Goal: Information Seeking & Learning: Learn about a topic

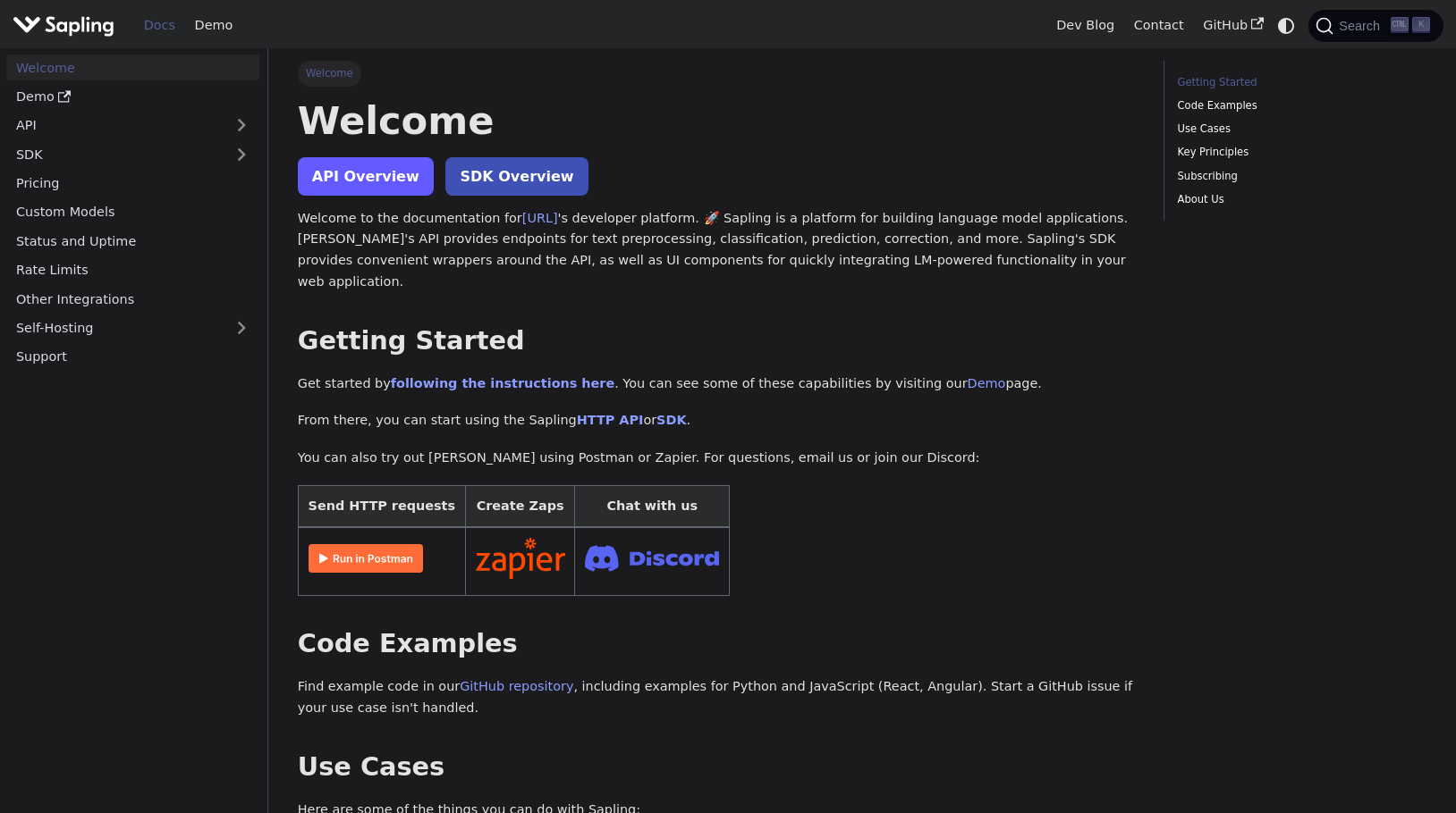
click at [379, 184] on link "API Overview" at bounding box center [365, 176] width 136 height 39
click at [108, 112] on link "API" at bounding box center [114, 125] width 218 height 26
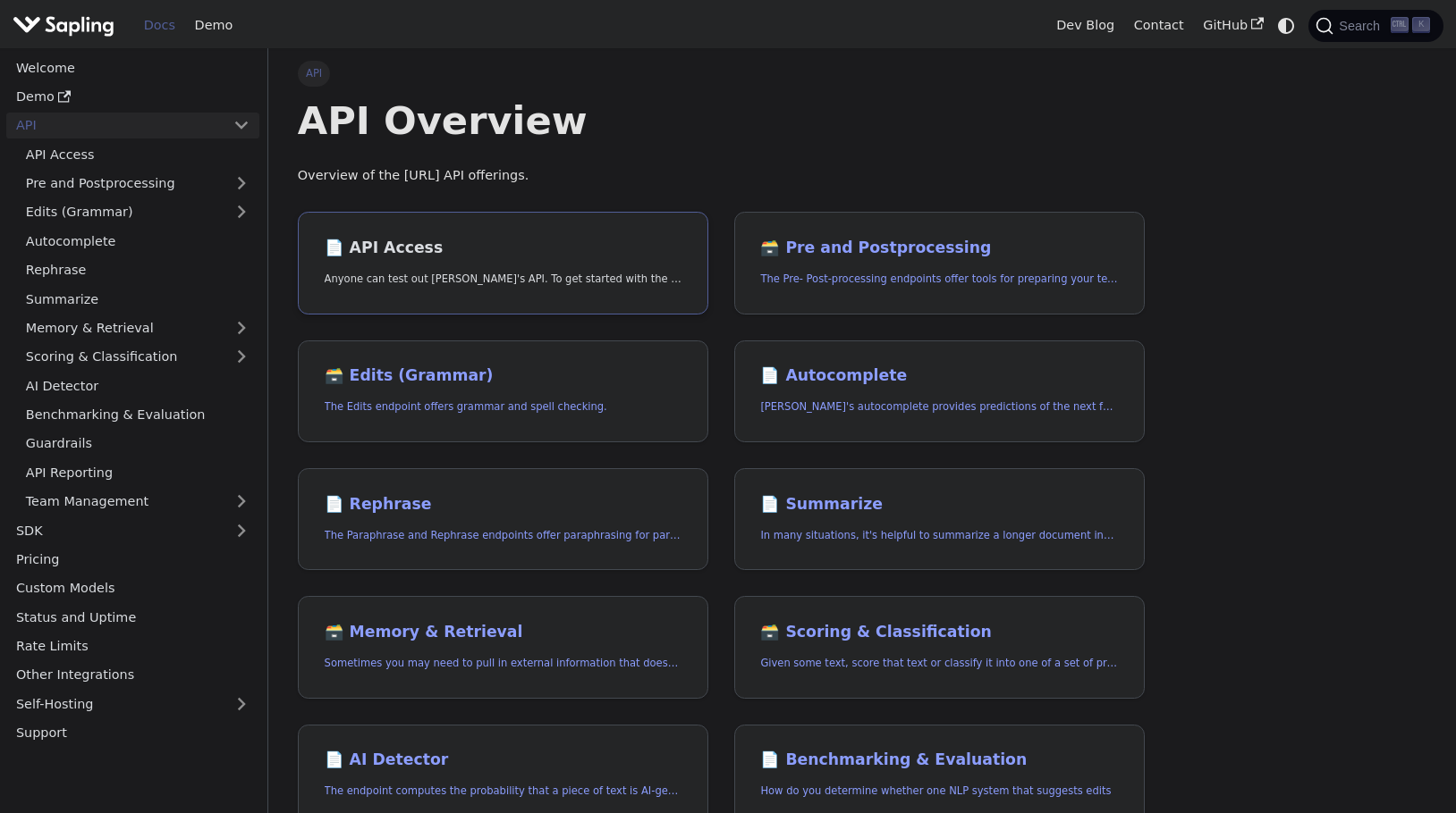
click at [501, 266] on link "📄️ API Access Anyone can test out [PERSON_NAME]'s API. To get started with the …" at bounding box center [503, 263] width 410 height 103
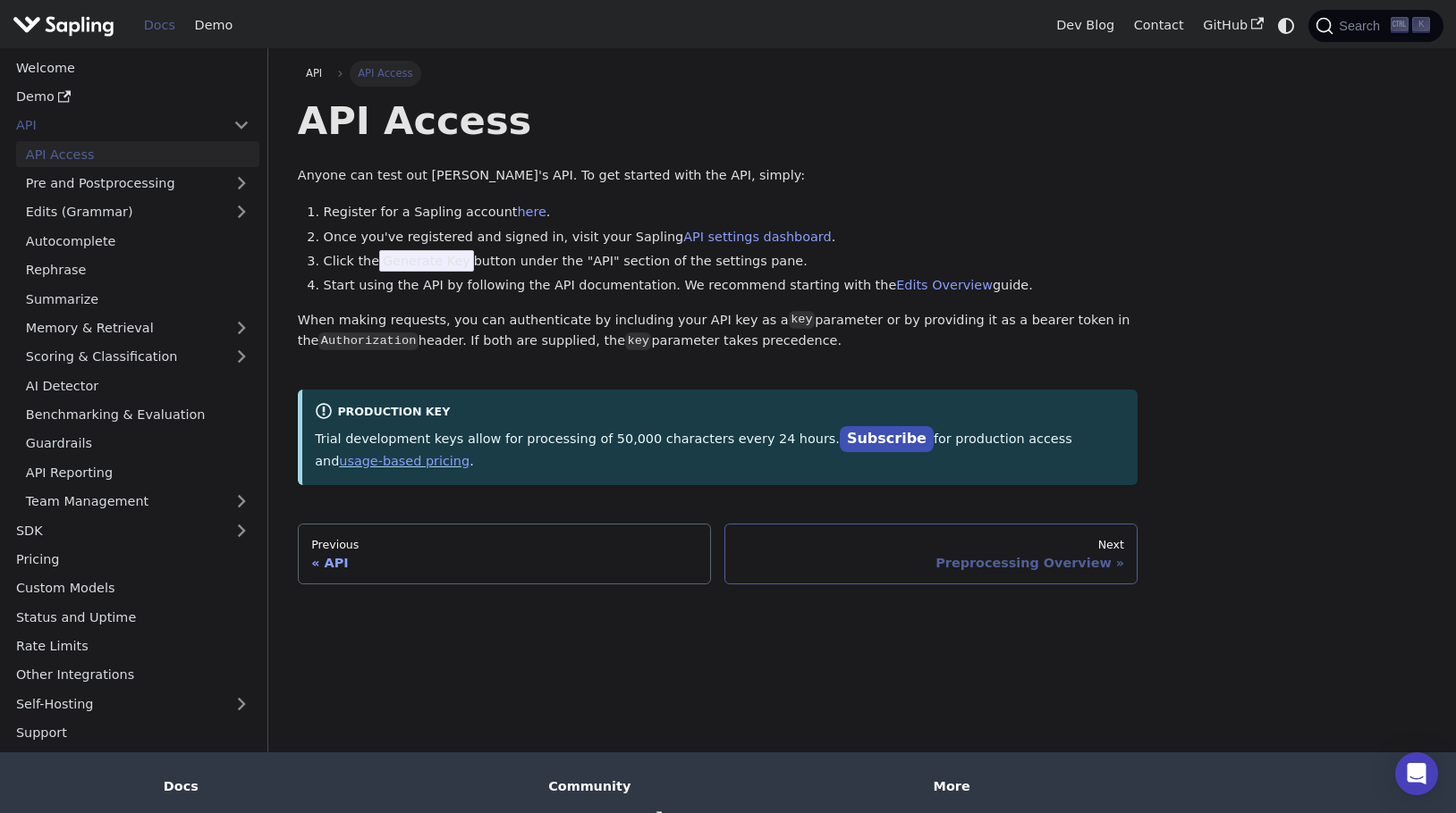
click at [985, 532] on link "Next Preprocessing Overview" at bounding box center [931, 554] width 414 height 61
